Goal: Transaction & Acquisition: Purchase product/service

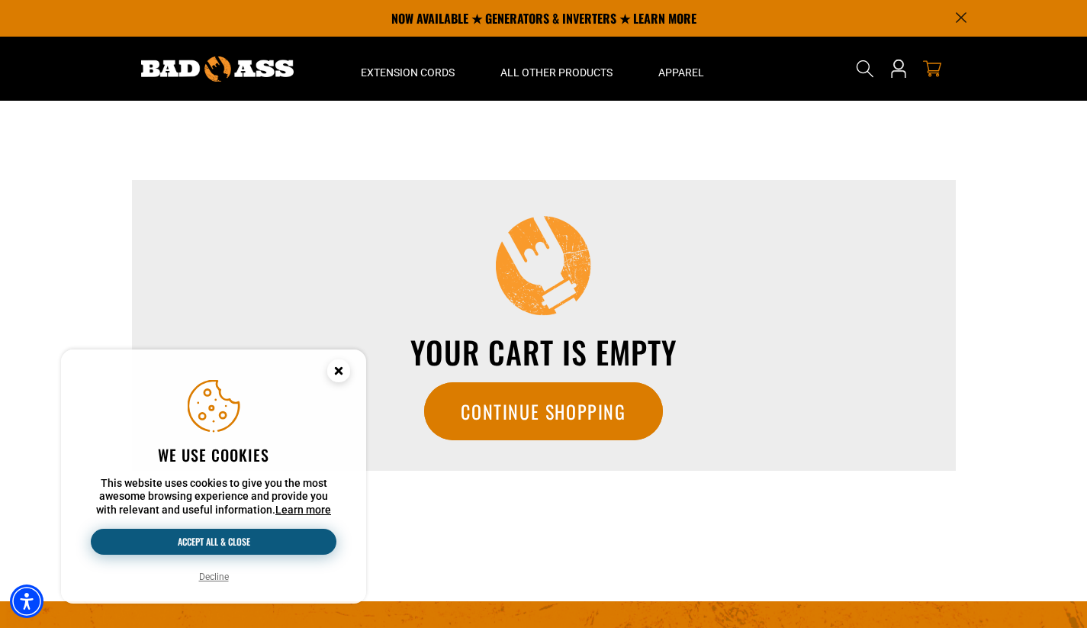
click at [285, 543] on button "Accept all & close" at bounding box center [214, 542] width 246 height 26
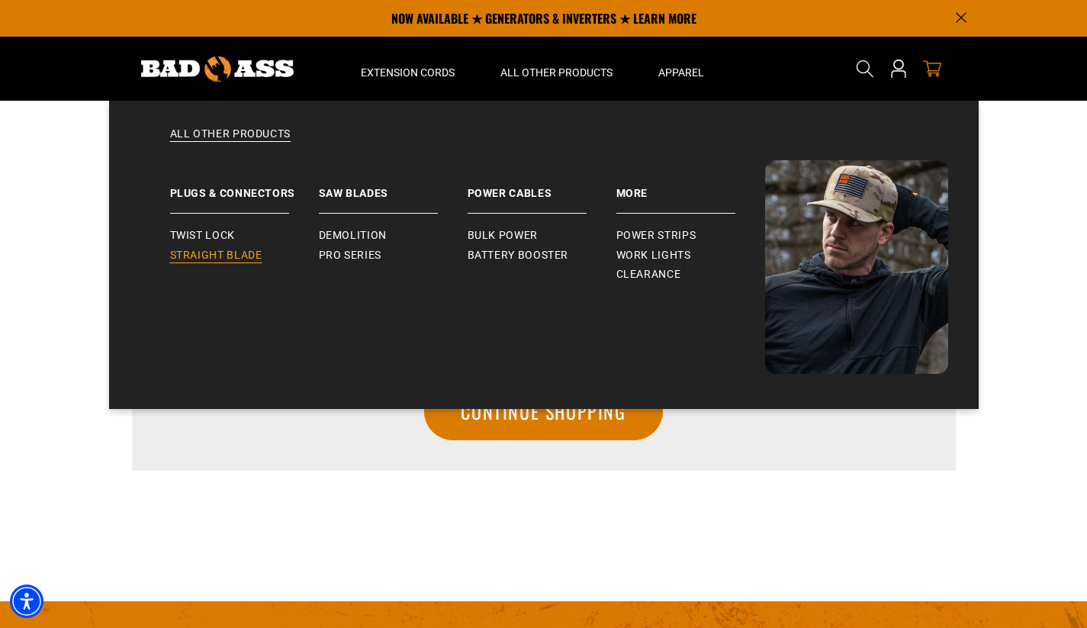
click at [252, 256] on span "Straight Blade" at bounding box center [216, 256] width 92 height 14
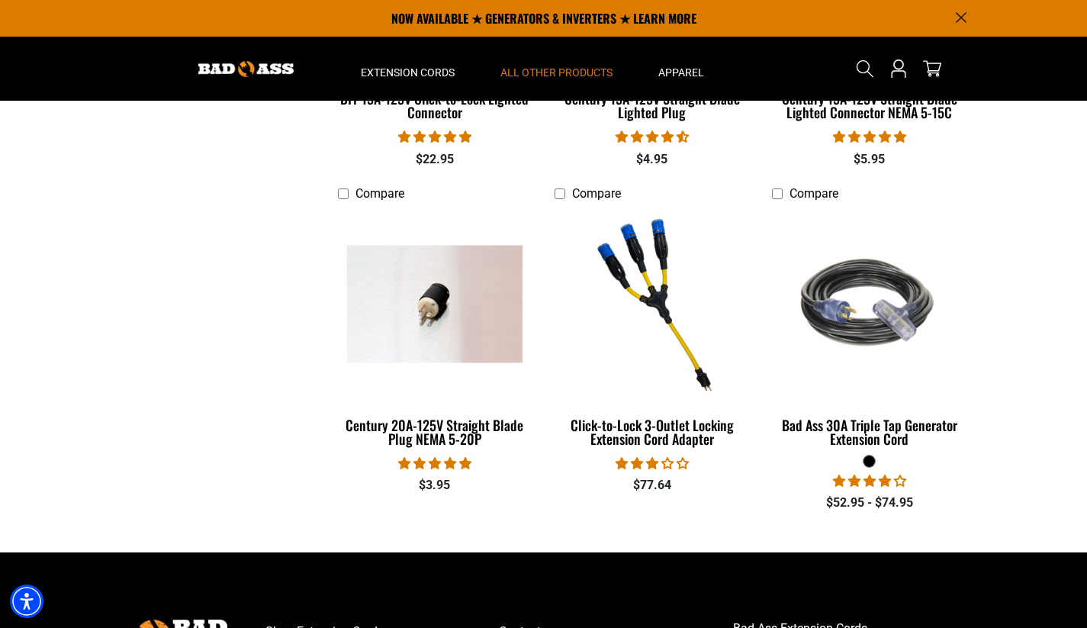
scroll to position [580, 0]
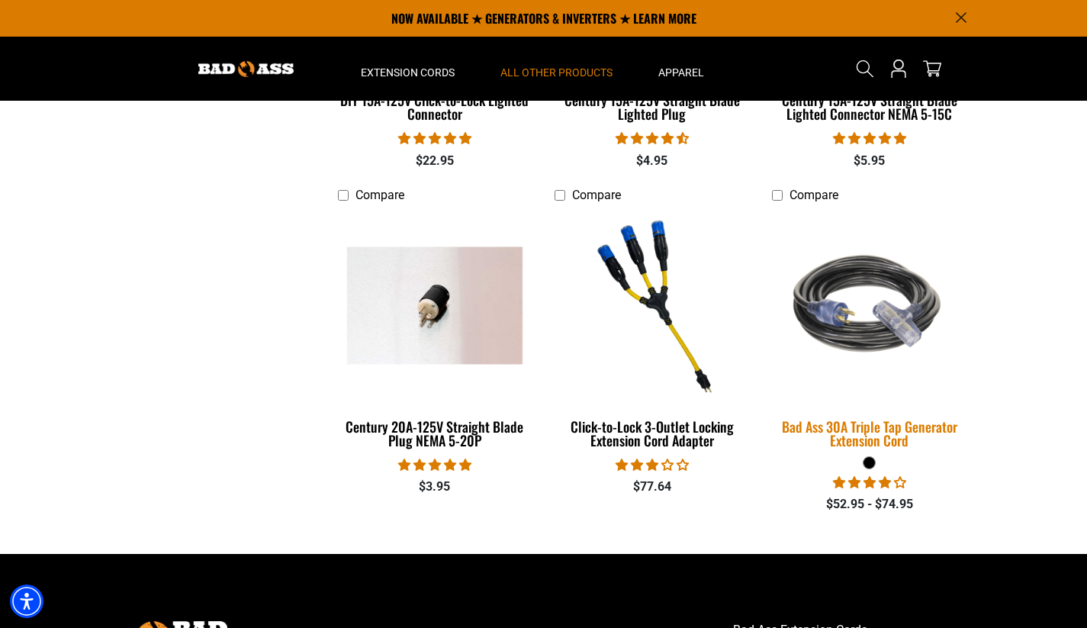
click at [868, 432] on div "Bad Ass 30A Triple Tap Generator Extension Cord" at bounding box center [869, 432] width 194 height 27
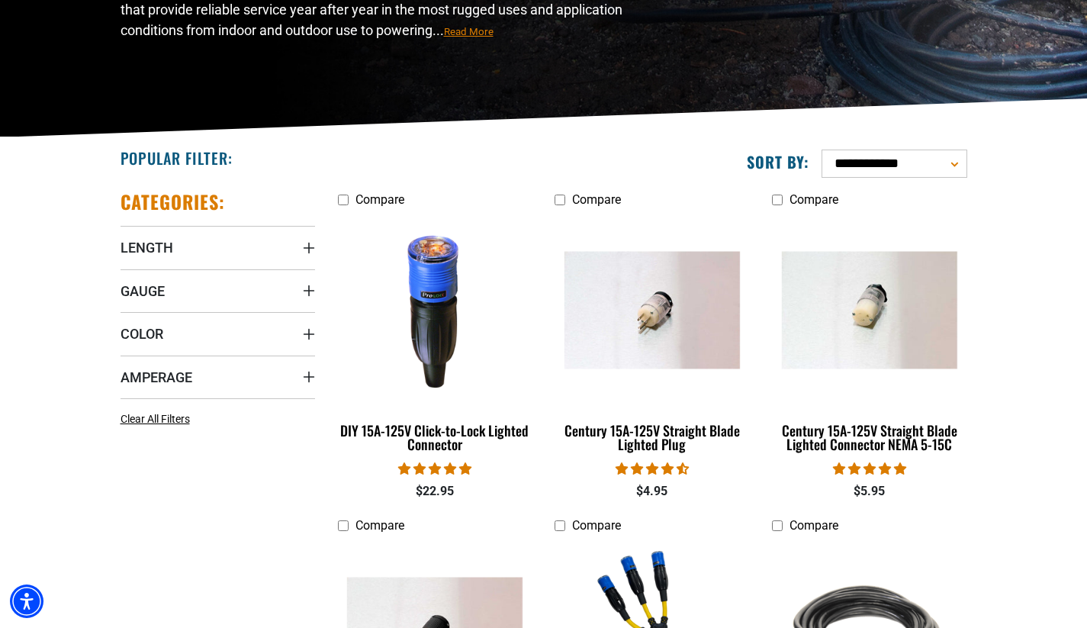
scroll to position [252, 0]
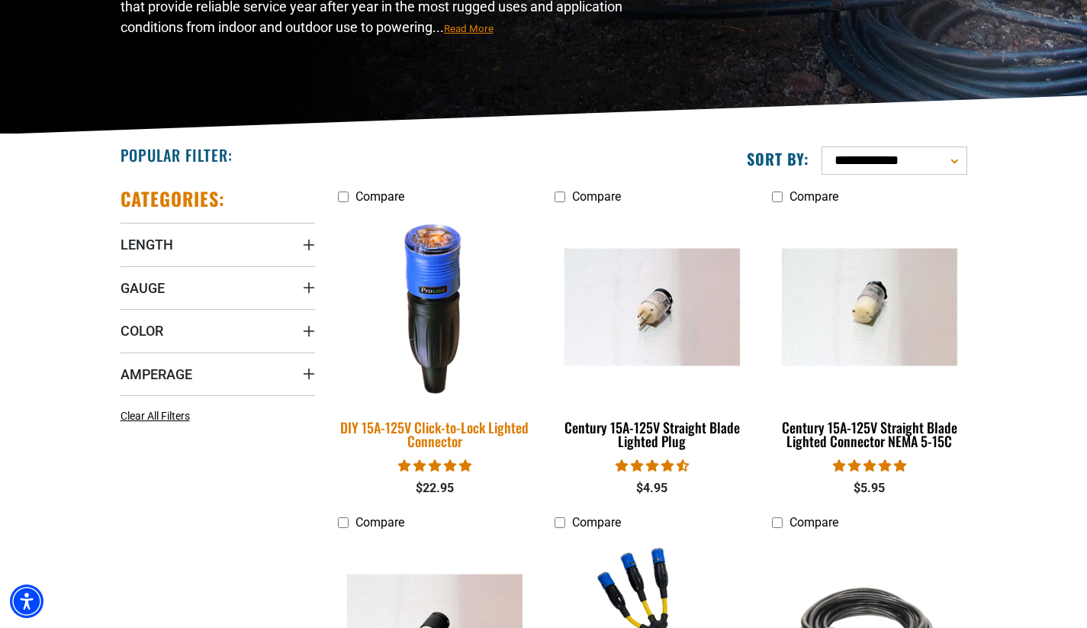
click at [434, 433] on div "DIY 15A-125V Click-to-Lock Lighted Connector" at bounding box center [435, 433] width 194 height 27
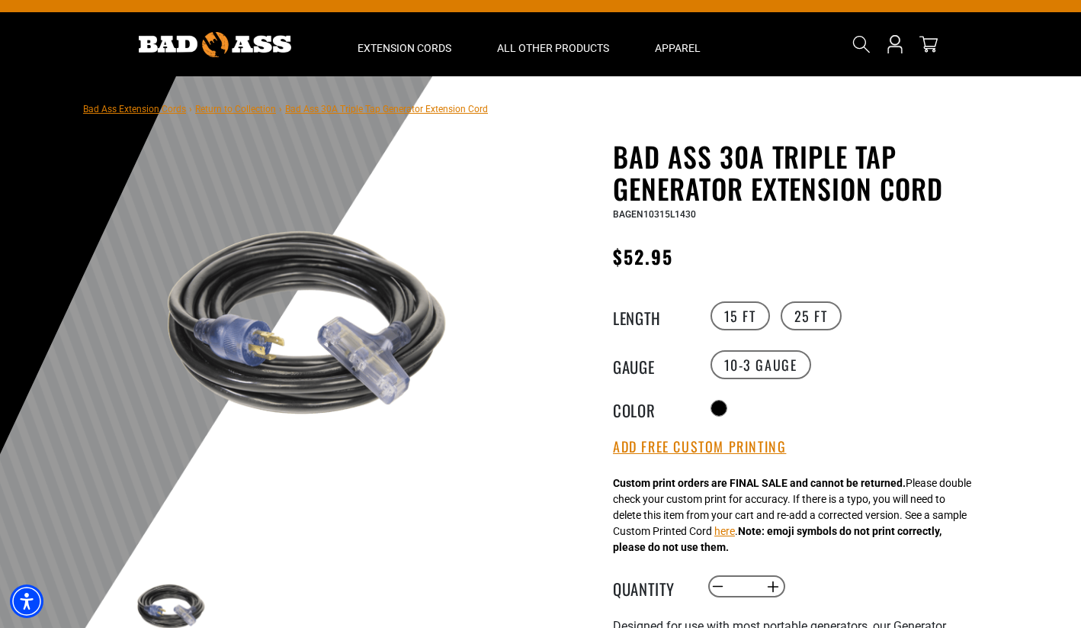
scroll to position [26, 0]
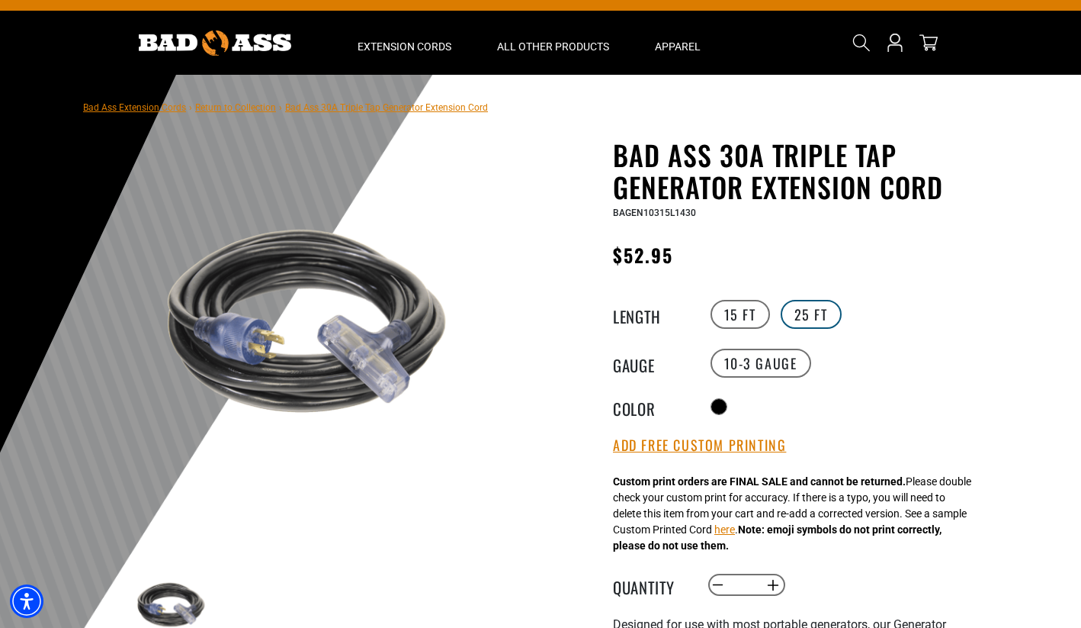
click at [815, 314] on label "25 FT" at bounding box center [811, 314] width 61 height 29
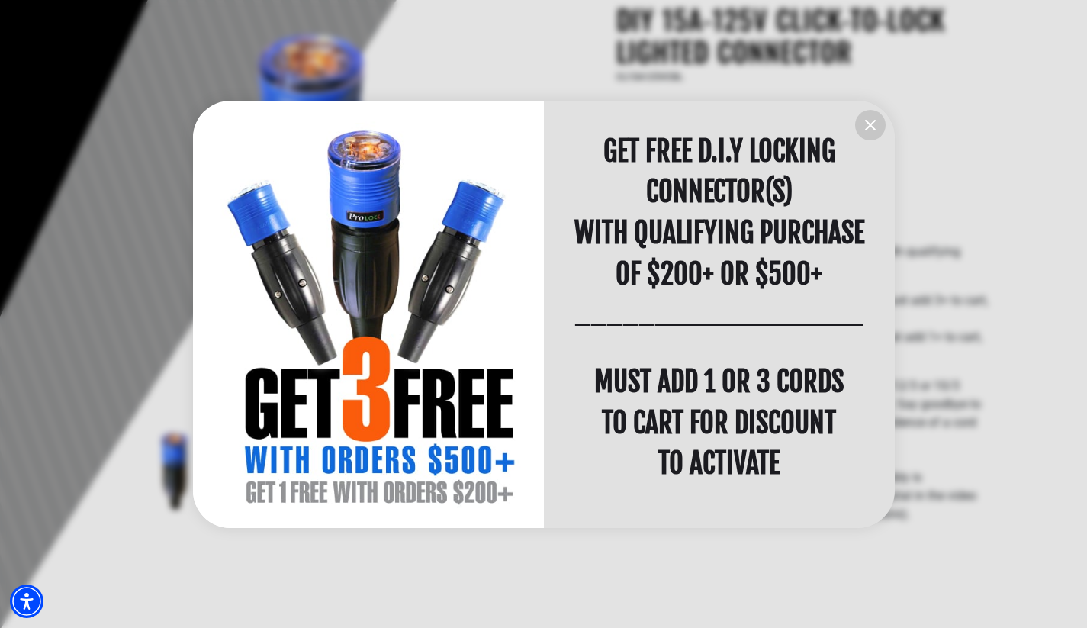
scroll to position [162, 0]
click at [872, 123] on icon "information" at bounding box center [870, 125] width 9 height 9
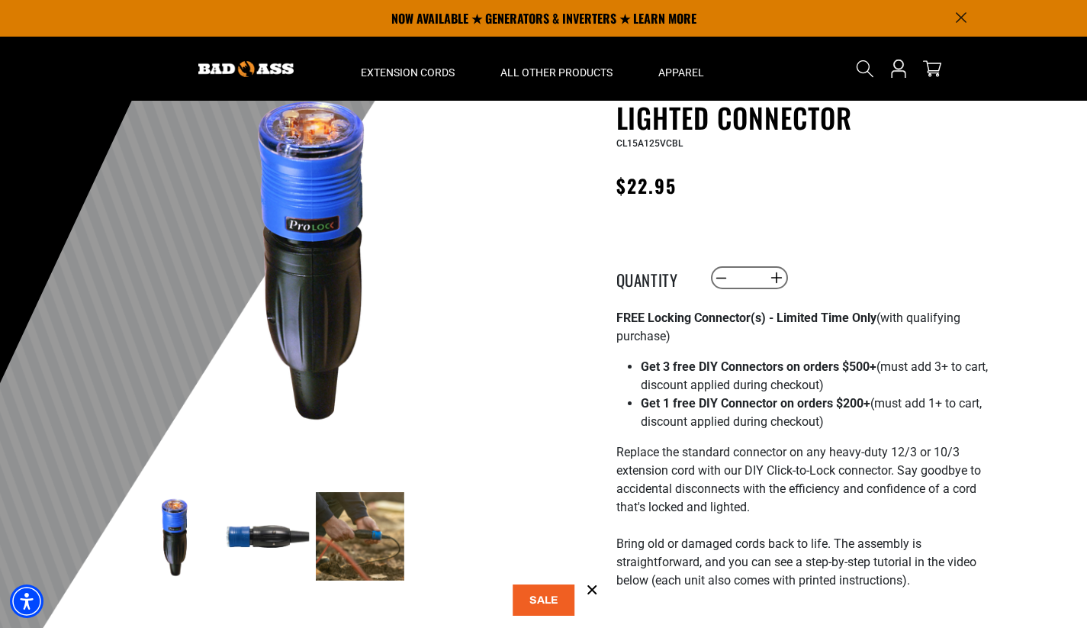
scroll to position [94, 0]
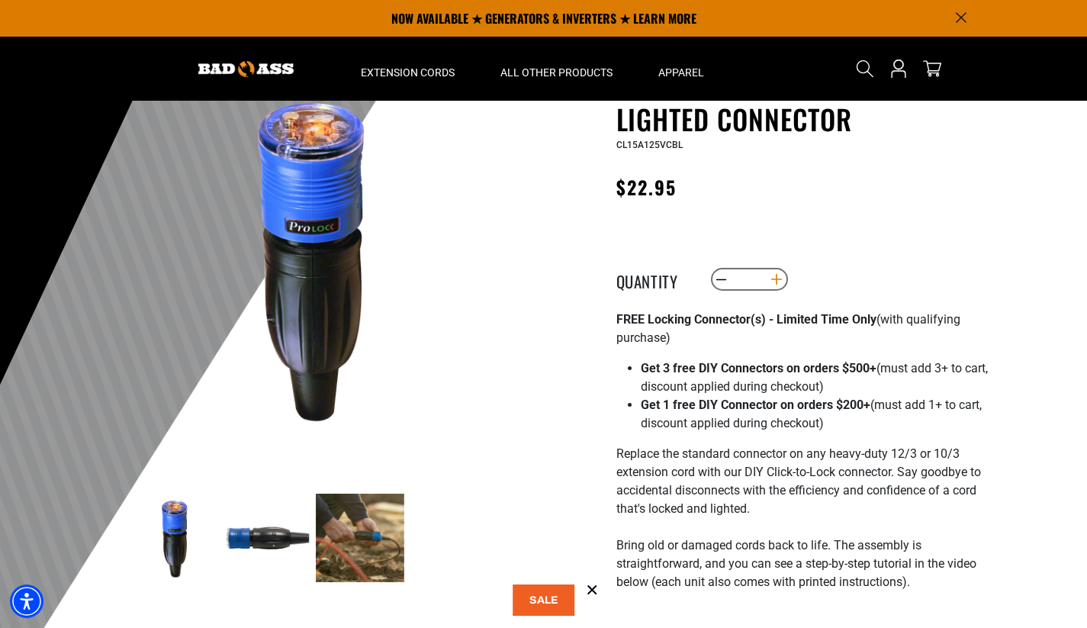
click at [777, 281] on button "Increase quantity for DIY 15A-125V Click-to-Lock Lighted Connector" at bounding box center [776, 279] width 24 height 26
type input "*"
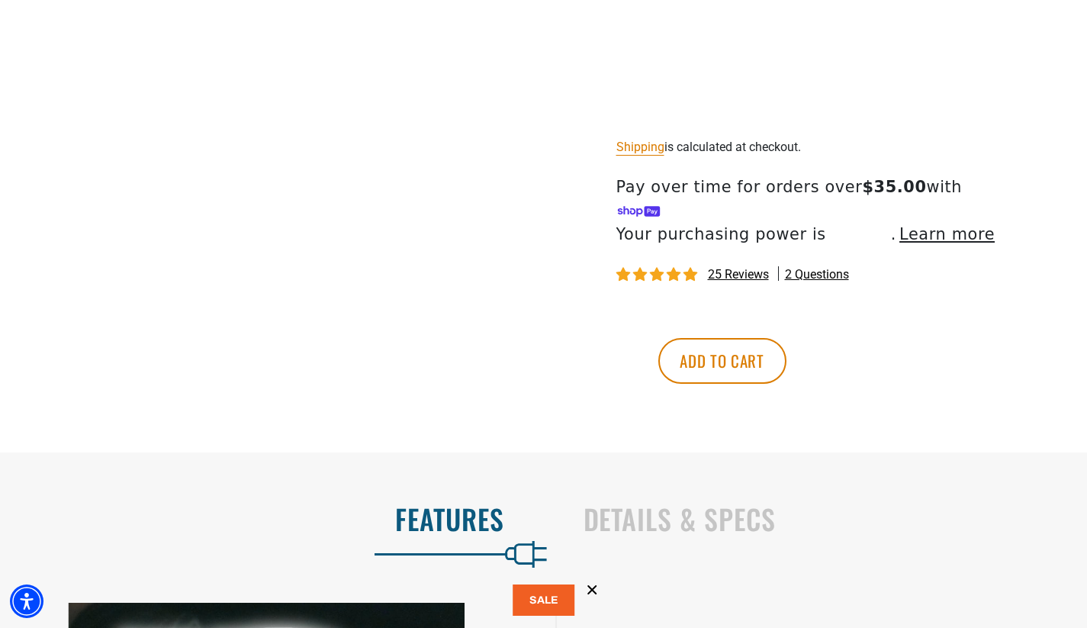
scroll to position [929, 0]
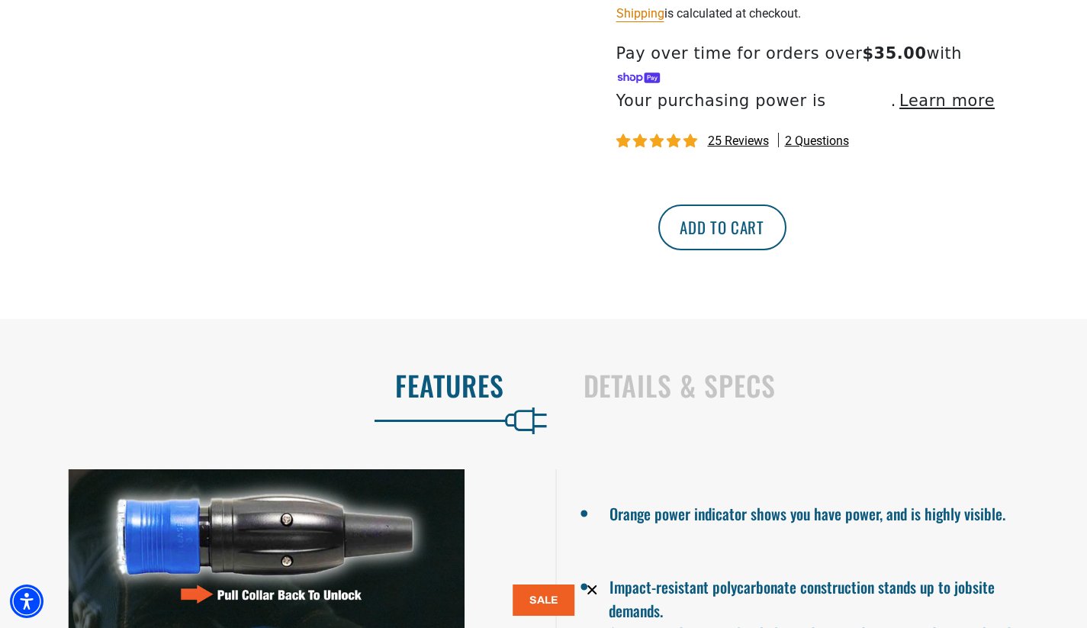
click at [786, 210] on button "Add to cart" at bounding box center [722, 227] width 128 height 46
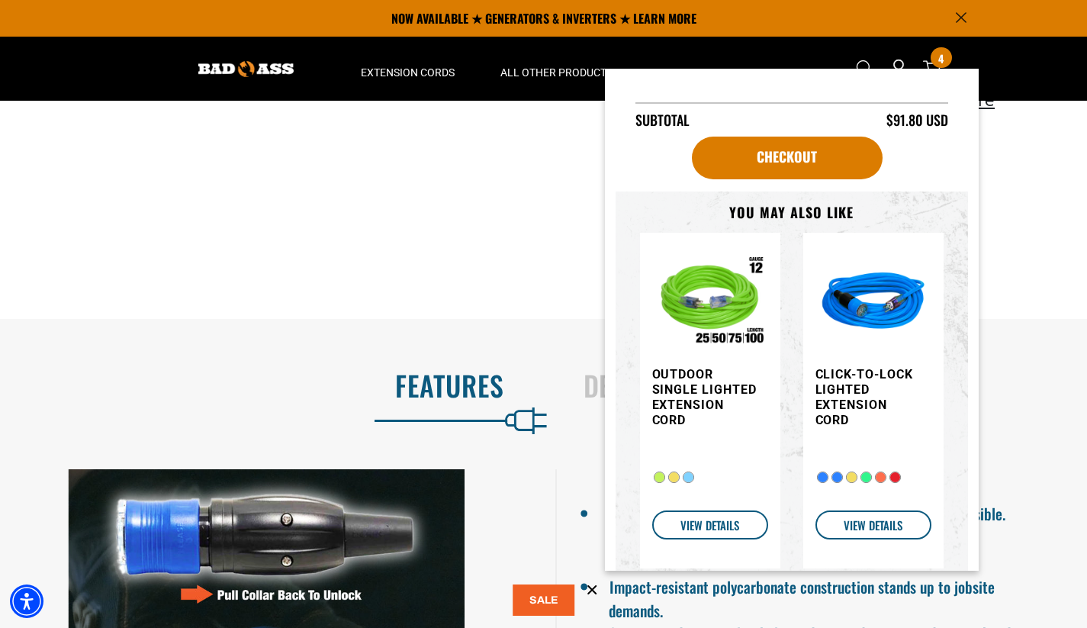
scroll to position [207, 0]
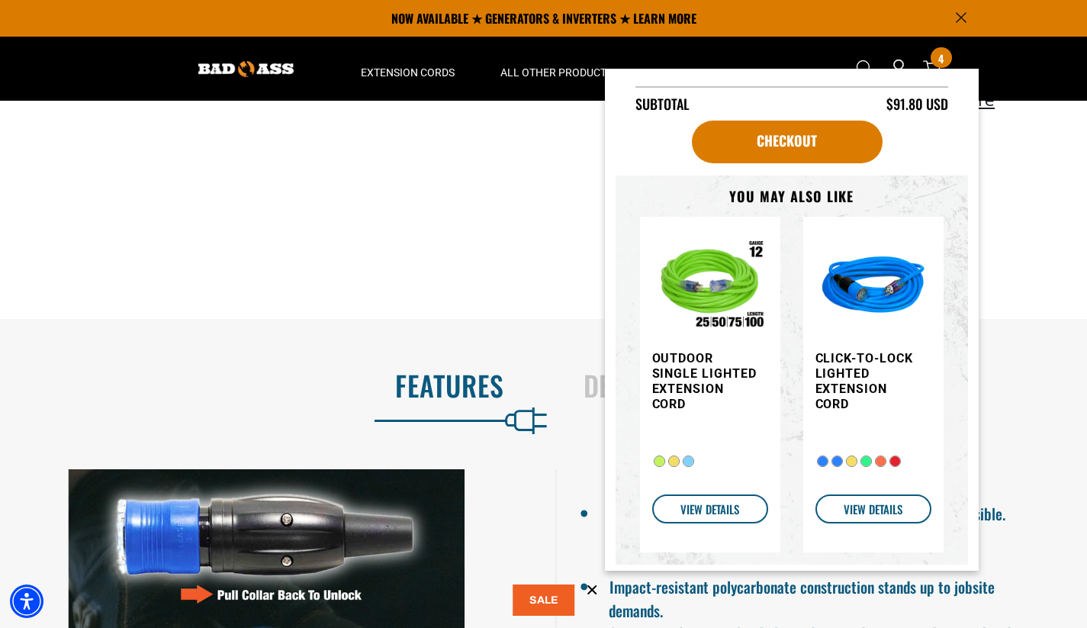
click at [859, 300] on img "Item added to your cart" at bounding box center [873, 287] width 116 height 116
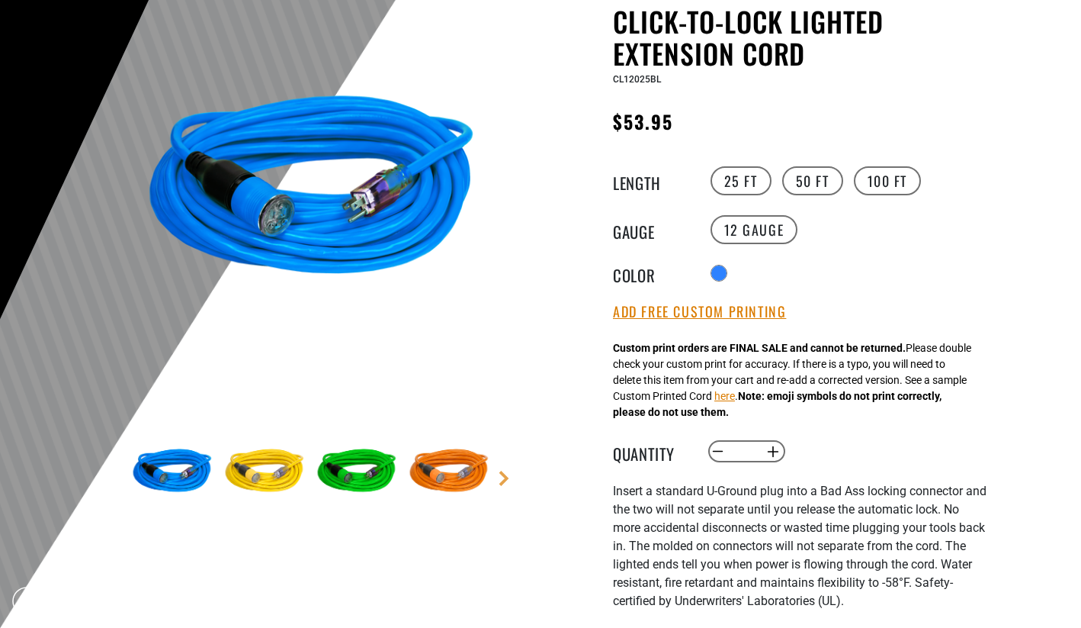
scroll to position [162, 0]
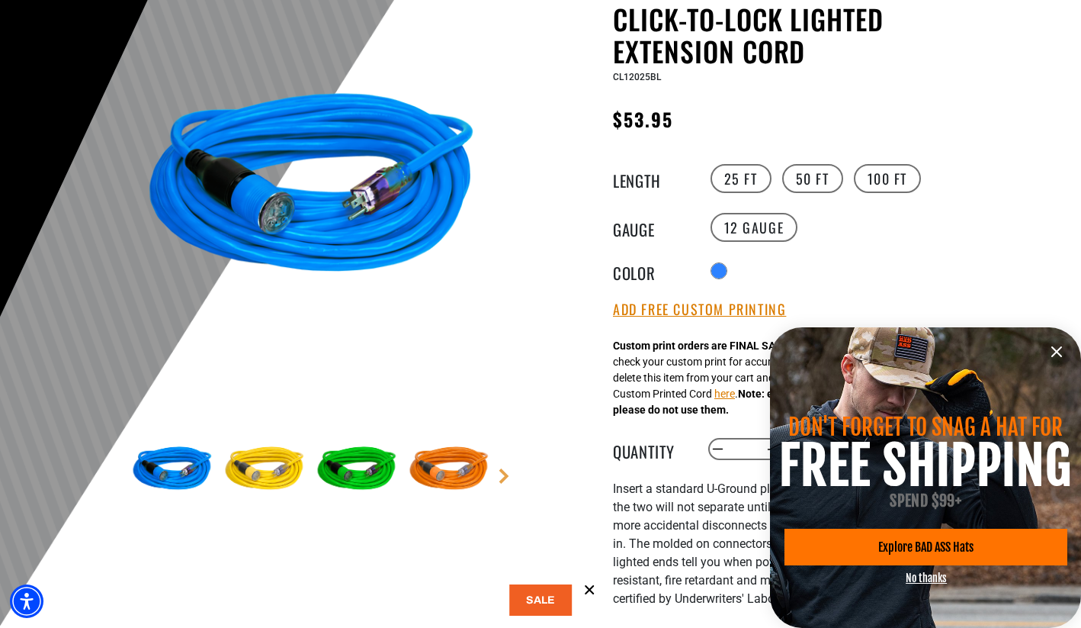
click at [643, 368] on div "Custom print orders are FINAL SALE and cannot be returned. Please double check …" at bounding box center [792, 378] width 358 height 80
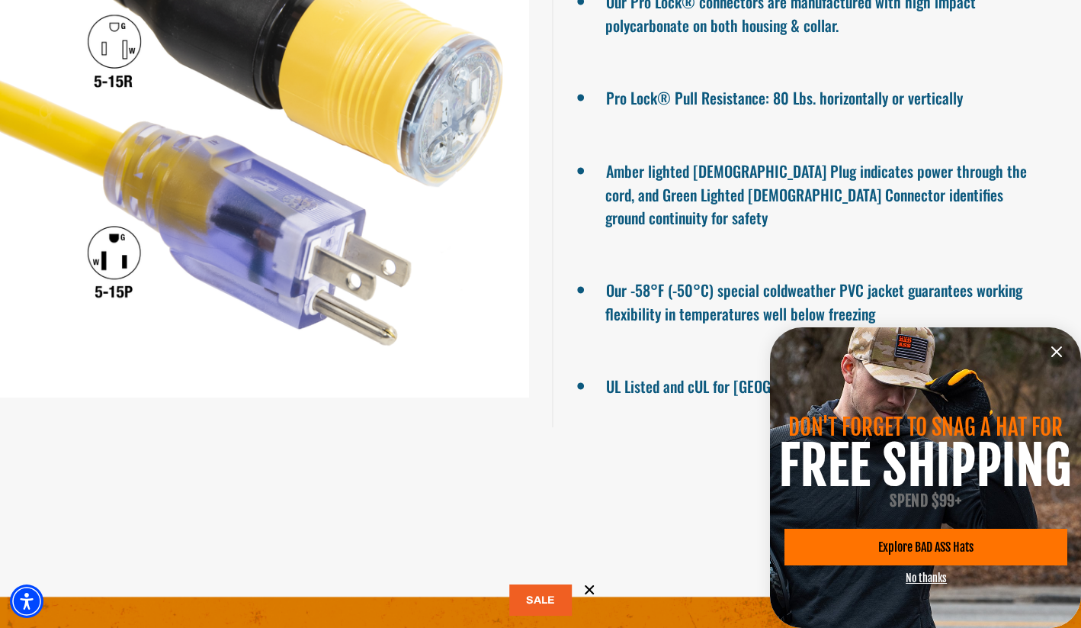
scroll to position [1432, 0]
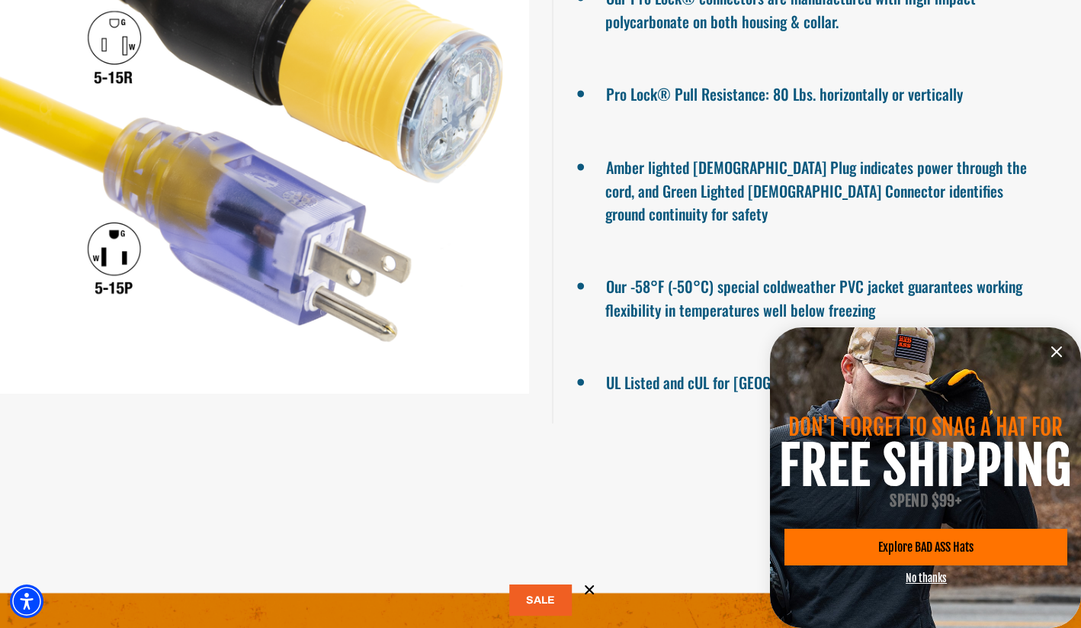
drag, startPoint x: 133, startPoint y: 278, endPoint x: 78, endPoint y: 279, distance: 54.9
click at [78, 279] on div at bounding box center [264, 129] width 529 height 589
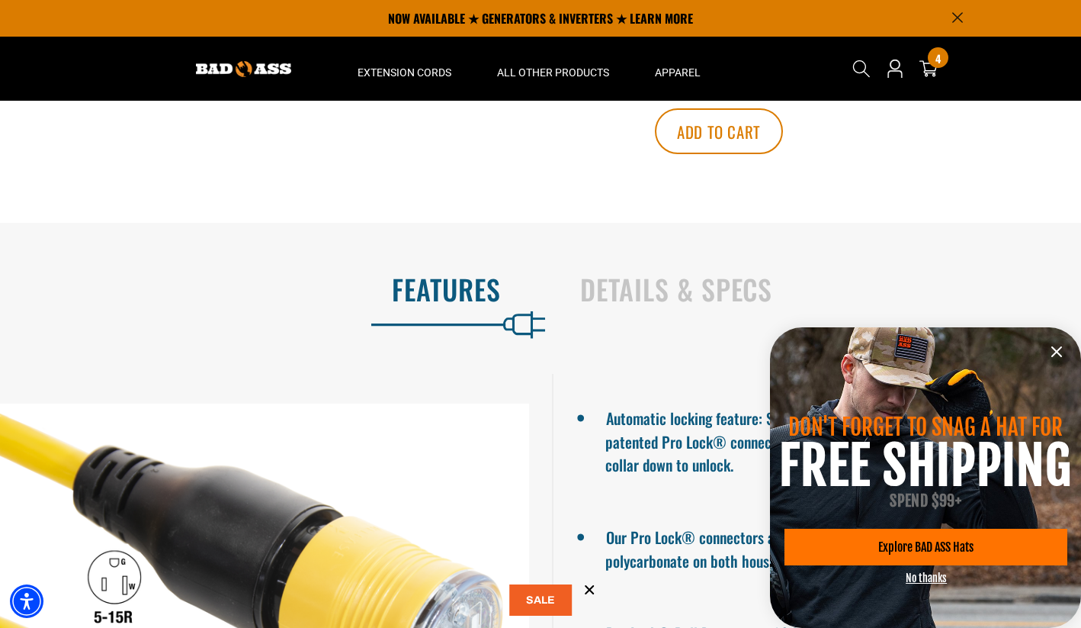
scroll to position [879, 0]
